Goal: Task Accomplishment & Management: Manage account settings

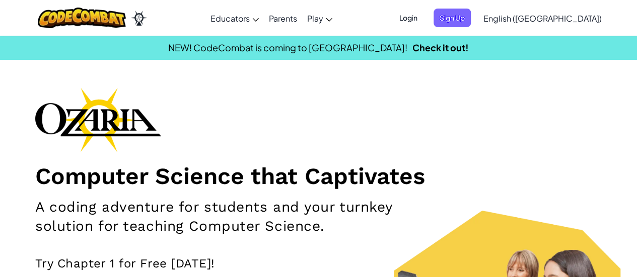
click at [423, 9] on button "Login" at bounding box center [408, 18] width 30 height 19
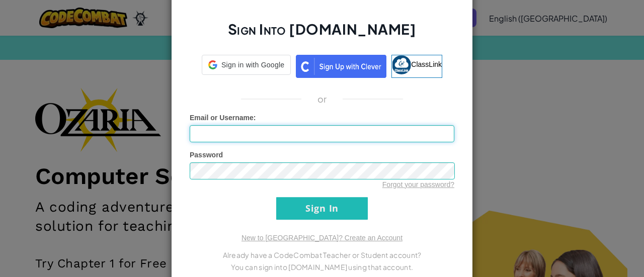
drag, startPoint x: 482, startPoint y: 9, endPoint x: 410, endPoint y: 71, distance: 95.6
click at [410, 71] on div "Sign Into [DOMAIN_NAME] Sign in with Google Sign in with Google. Opens in new t…" at bounding box center [322, 138] width 644 height 277
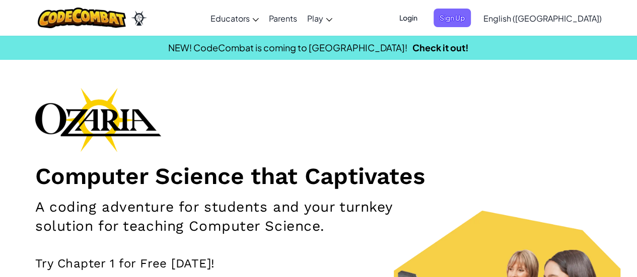
click at [423, 19] on span "Login" at bounding box center [408, 18] width 30 height 19
